Goal: Navigation & Orientation: Find specific page/section

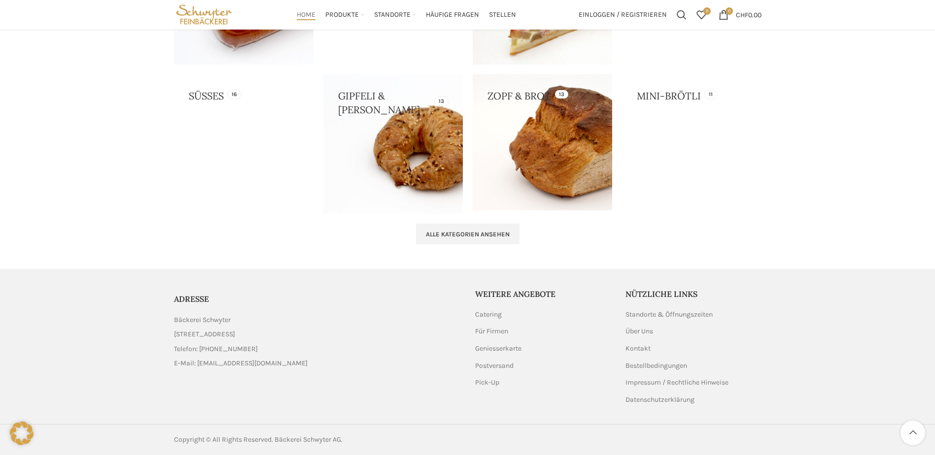
scroll to position [990, 0]
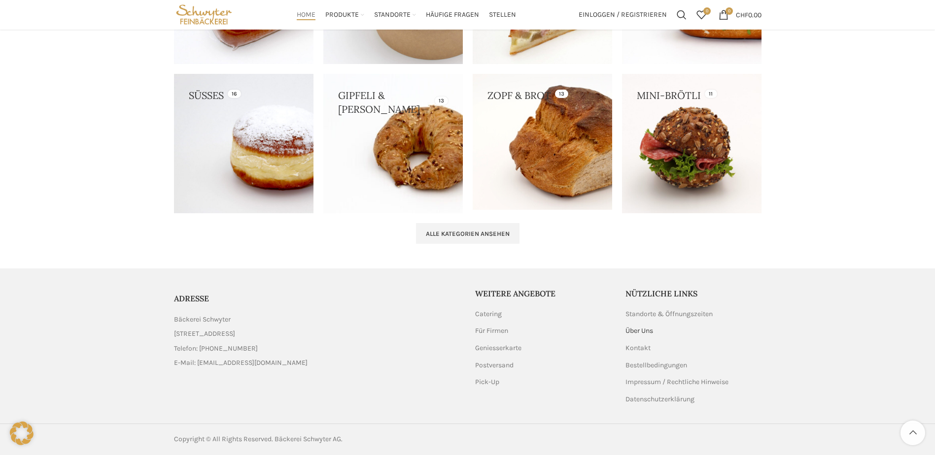
click at [642, 332] on link "Über Uns" at bounding box center [639, 331] width 29 height 10
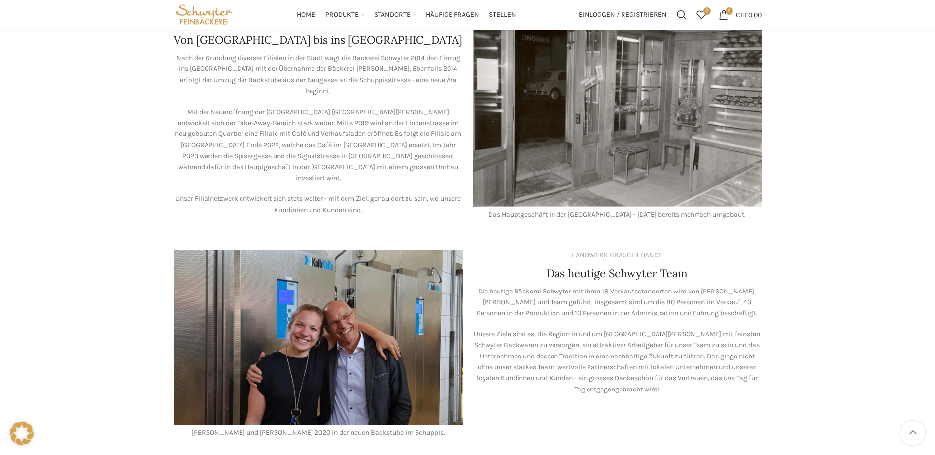
scroll to position [624, 0]
click at [308, 12] on span "Home" at bounding box center [306, 14] width 19 height 9
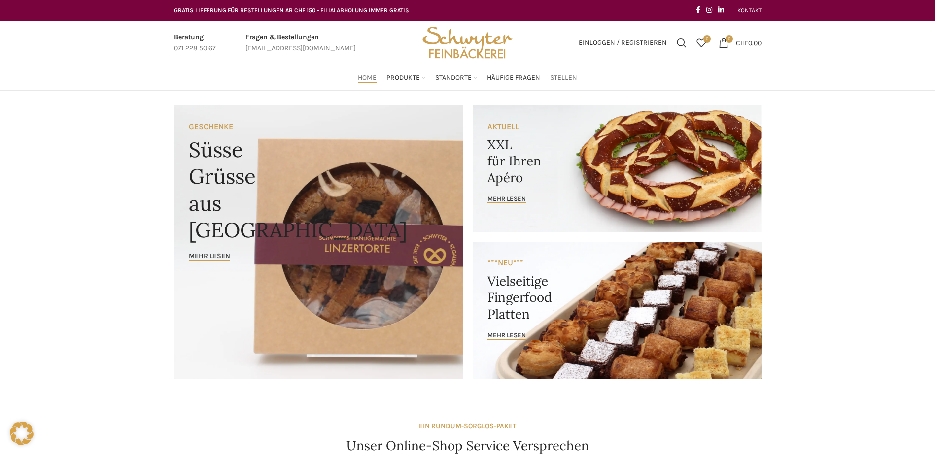
click at [567, 76] on span "Stellen" at bounding box center [563, 77] width 27 height 9
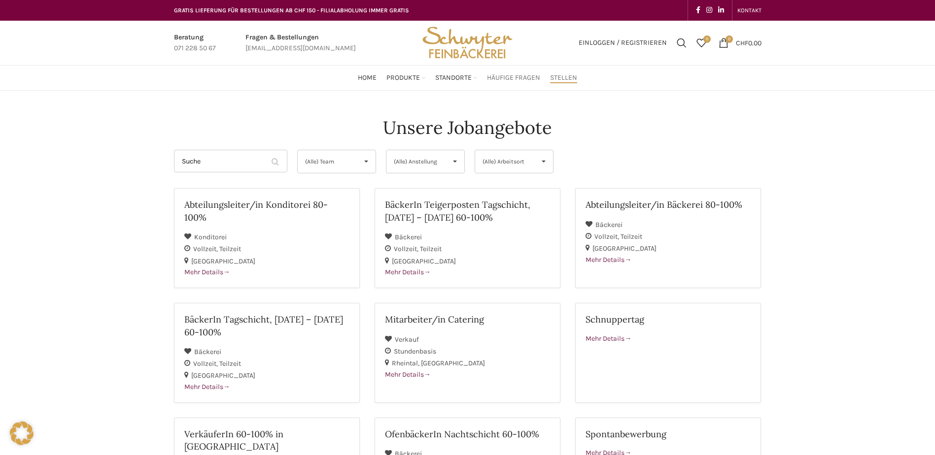
click at [524, 77] on span "Häufige Fragen" at bounding box center [513, 77] width 53 height 9
